Goal: Information Seeking & Learning: Learn about a topic

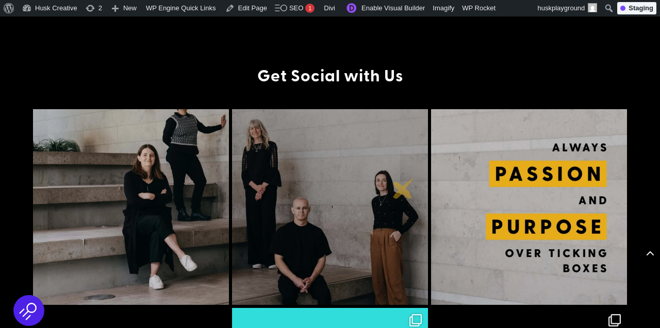
scroll to position [2685, 0]
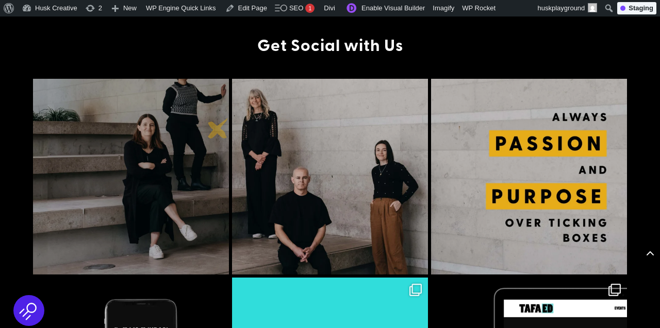
click at [218, 128] on img at bounding box center [131, 177] width 196 height 196
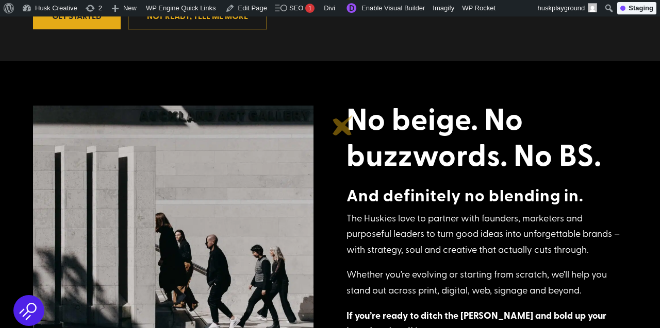
scroll to position [382, 0]
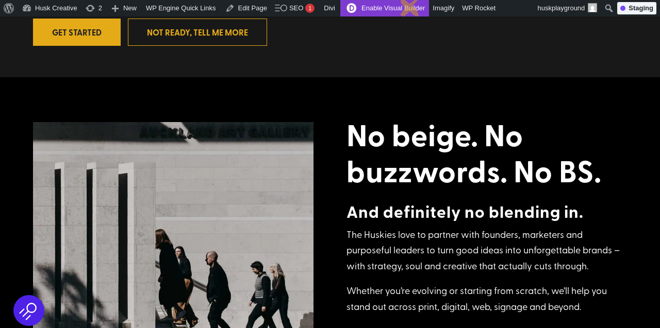
click at [410, 6] on link "Enable Visual Builder" at bounding box center [384, 8] width 89 height 16
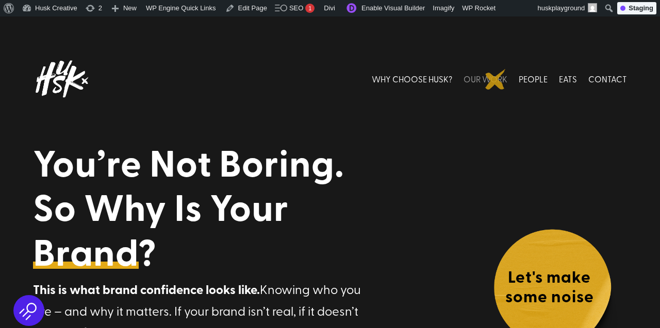
click at [495, 79] on link "OUR WORK" at bounding box center [485, 79] width 44 height 46
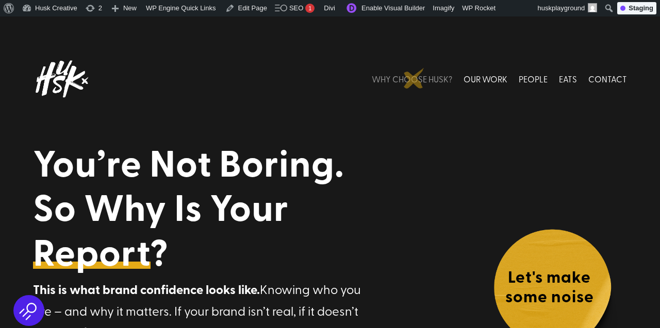
click at [414, 78] on link "WHY CHOOSE HUSK?" at bounding box center [412, 79] width 80 height 46
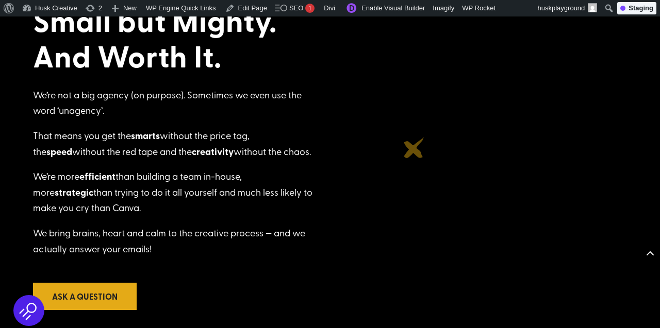
scroll to position [580, 0]
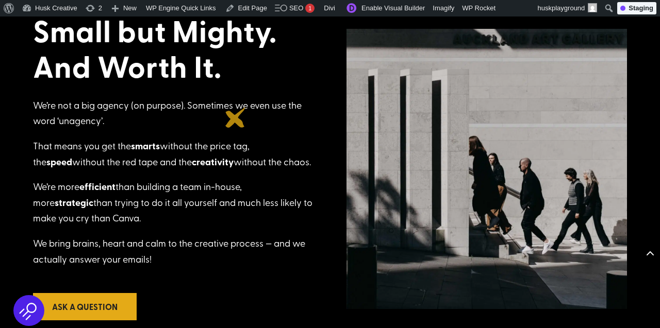
click at [236, 118] on div "We’re not a big agency (on purpose). Sometimes we even use the word ‘unagency’.…" at bounding box center [173, 190] width 280 height 186
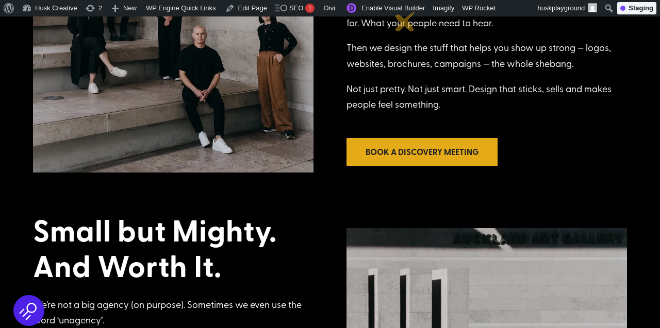
scroll to position [379, 0]
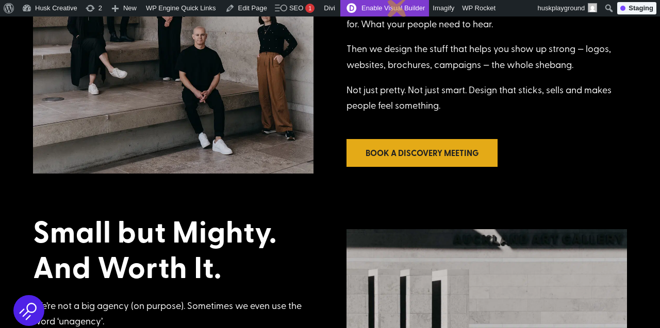
click at [397, 7] on link "Enable Visual Builder" at bounding box center [384, 8] width 89 height 16
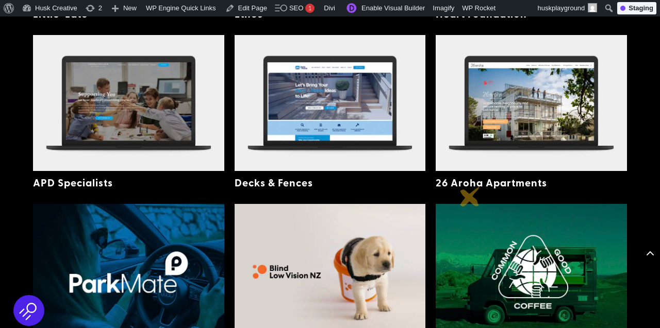
scroll to position [496, 0]
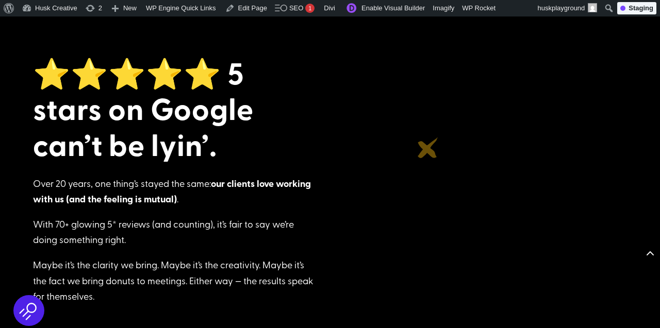
scroll to position [1251, 0]
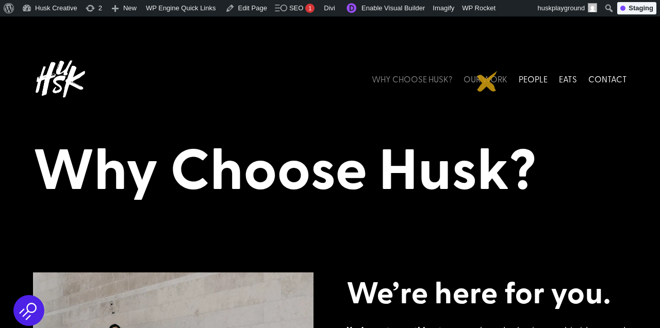
click at [489, 78] on link "OUR WORK" at bounding box center [485, 79] width 44 height 46
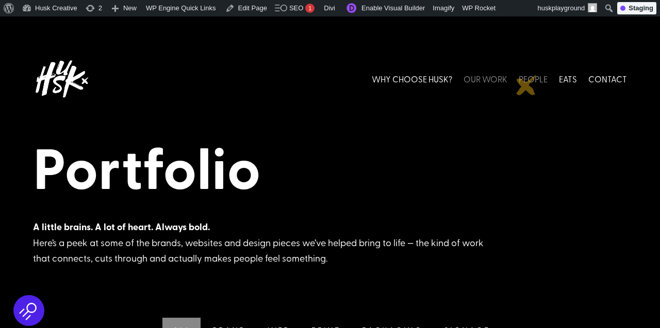
click at [528, 86] on link "PEOPLE" at bounding box center [533, 79] width 29 height 46
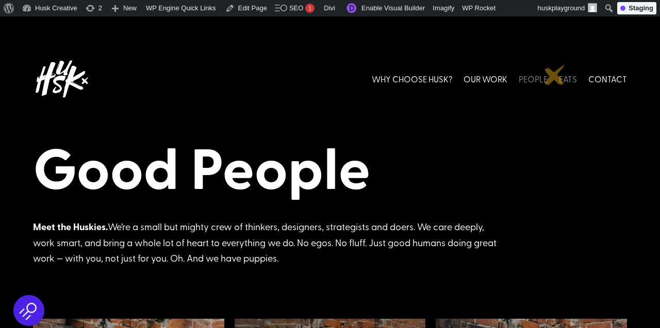
click at [563, 76] on link "EATS" at bounding box center [568, 79] width 18 height 46
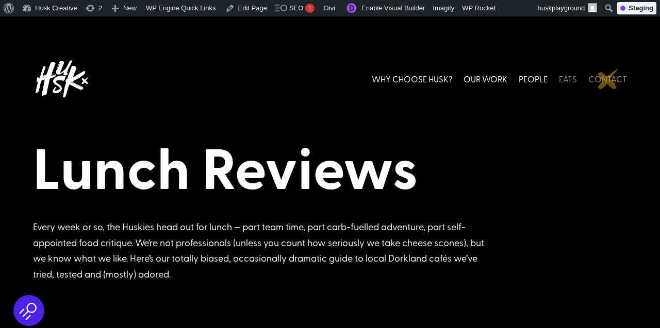
click at [607, 78] on link "CONTACT" at bounding box center [607, 79] width 39 height 46
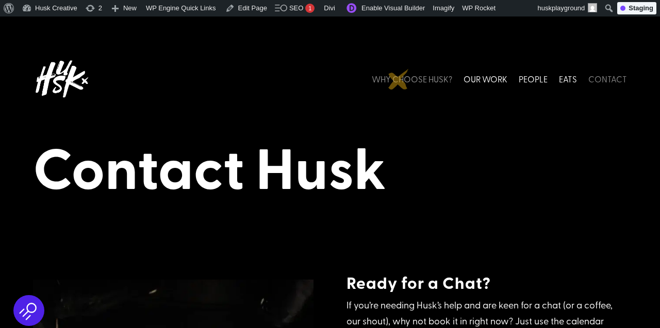
click at [398, 79] on link "WHY CHOOSE HUSK?" at bounding box center [412, 79] width 80 height 46
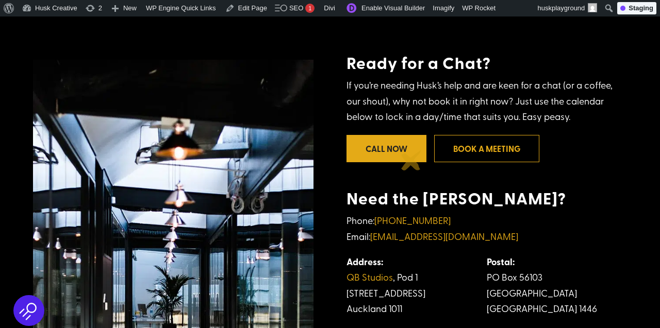
scroll to position [223, 0]
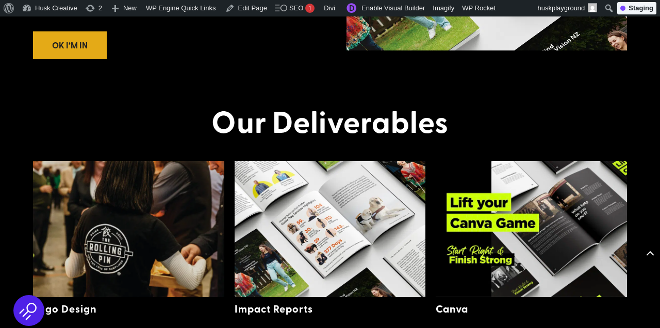
scroll to position [1542, 0]
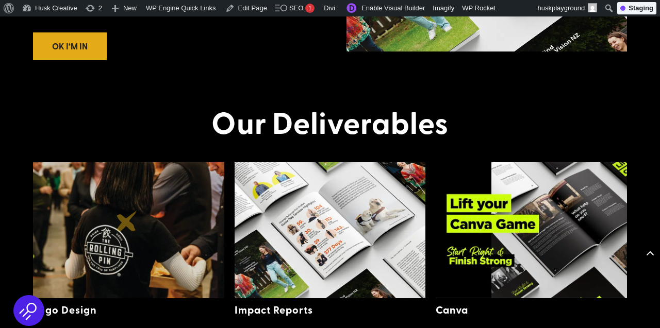
click at [127, 221] on img at bounding box center [128, 230] width 191 height 136
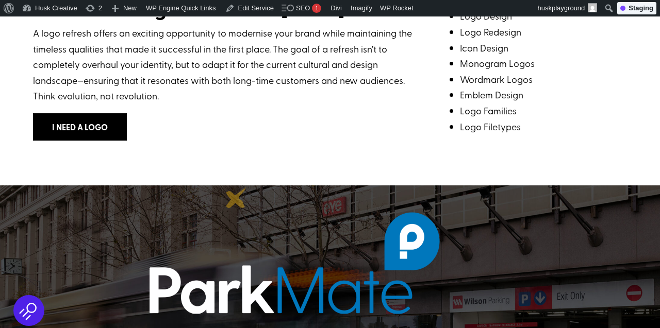
scroll to position [402, 0]
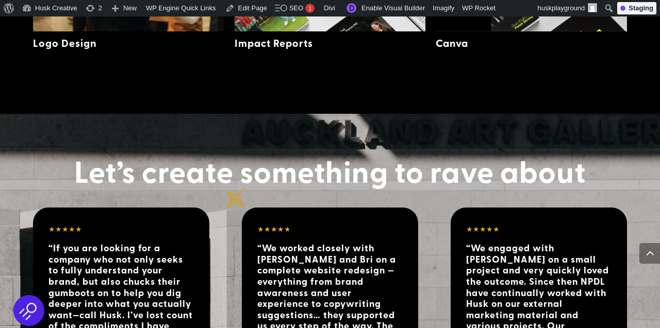
scroll to position [1772, 0]
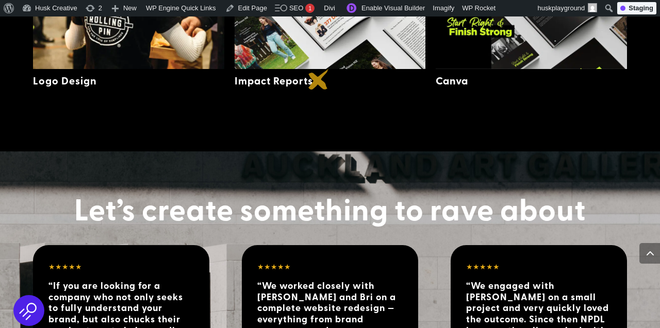
click at [319, 79] on h5 "Impact Reports" at bounding box center [328, 80] width 186 height 12
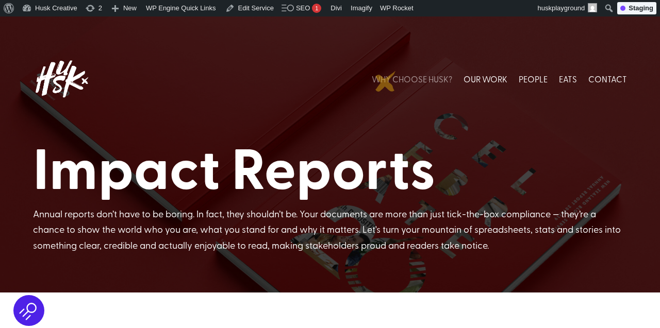
click at [406, 81] on link "WHY CHOOSE HUSK?" at bounding box center [412, 79] width 80 height 46
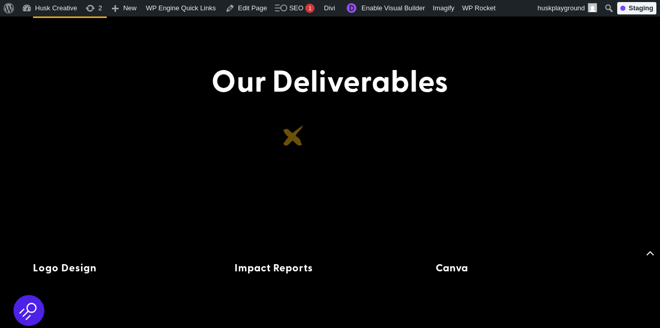
scroll to position [1578, 0]
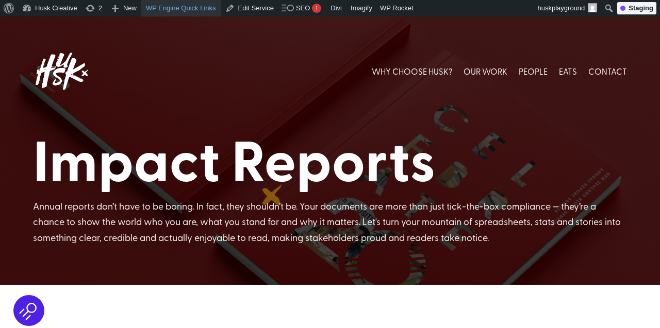
scroll to position [12, 0]
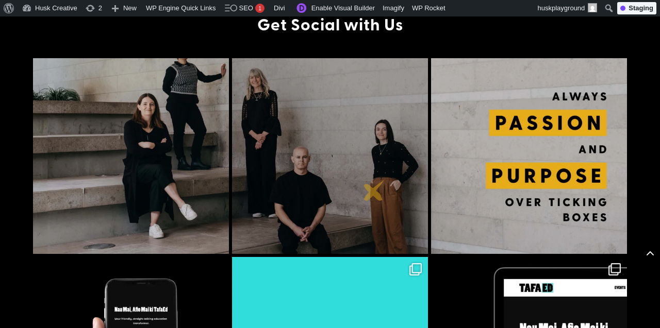
scroll to position [455, 0]
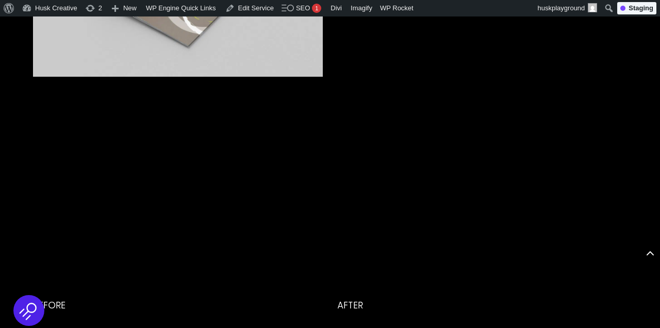
scroll to position [2781, 0]
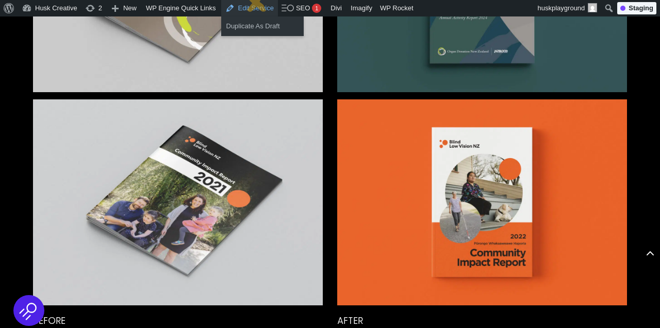
click at [257, 2] on link "Edit Service" at bounding box center [249, 8] width 57 height 16
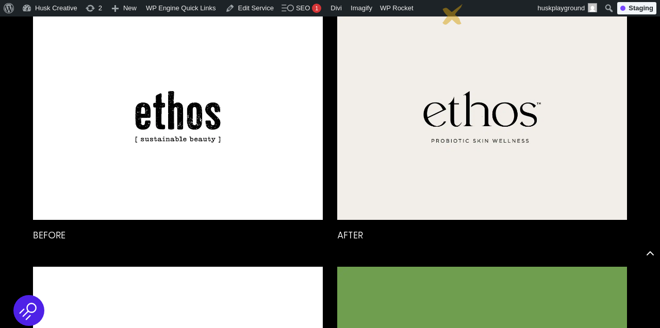
scroll to position [1590, 0]
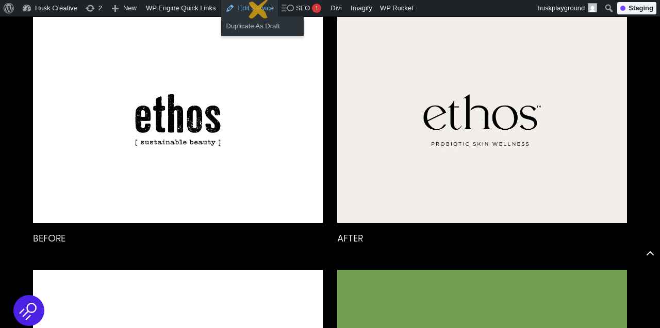
click at [259, 8] on link "Edit Service" at bounding box center [249, 8] width 57 height 16
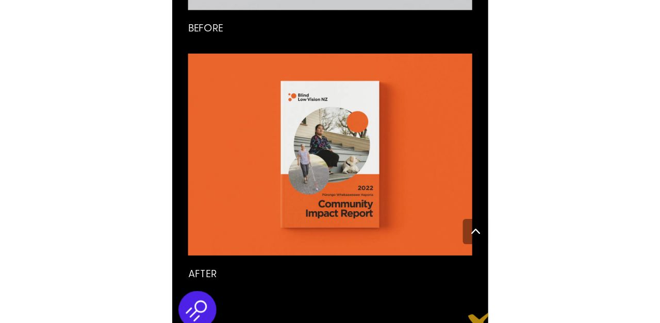
scroll to position [3039, 0]
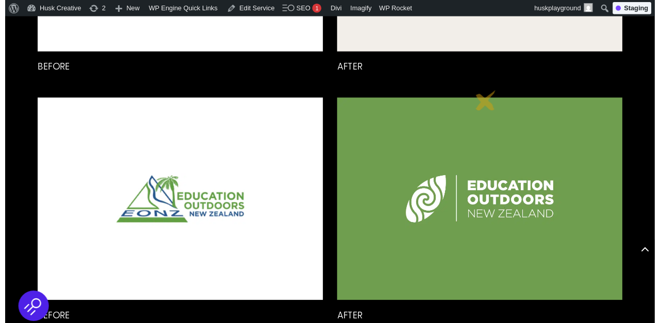
scroll to position [1695, 0]
